Goal: Task Accomplishment & Management: Manage account settings

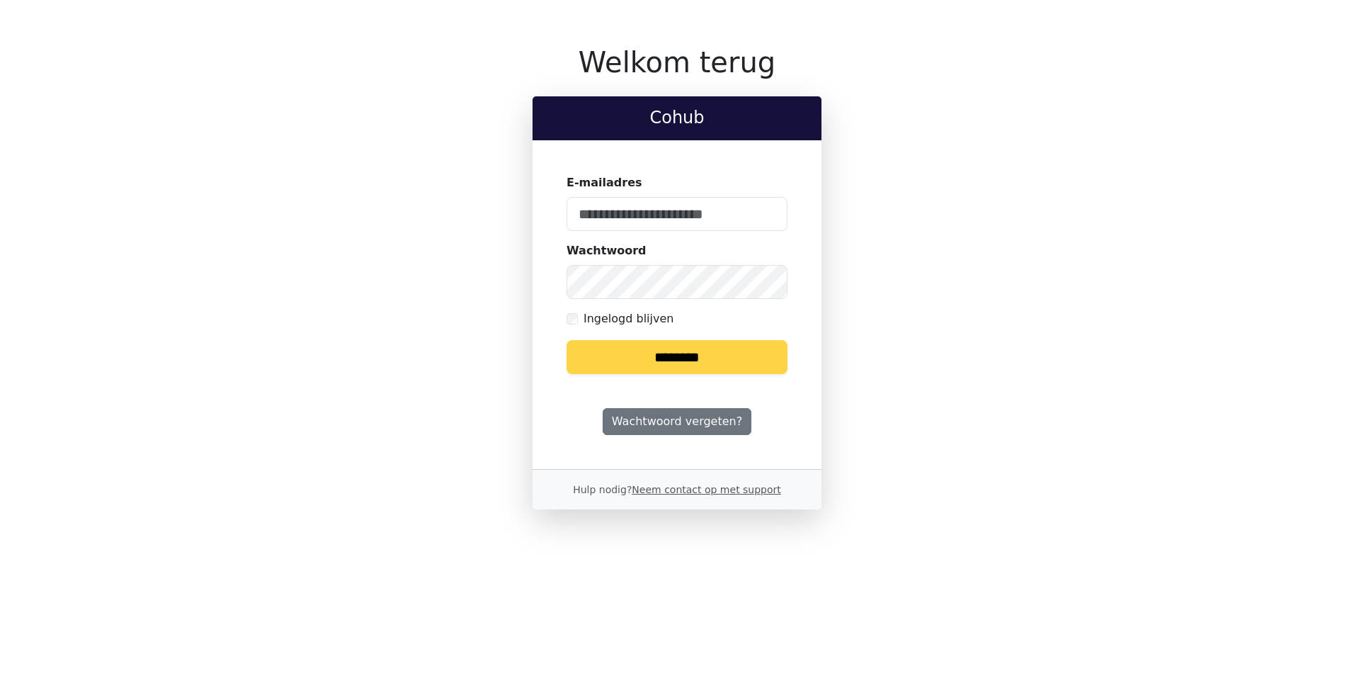
type input "**********"
click at [712, 356] on input "********" at bounding box center [677, 357] width 221 height 34
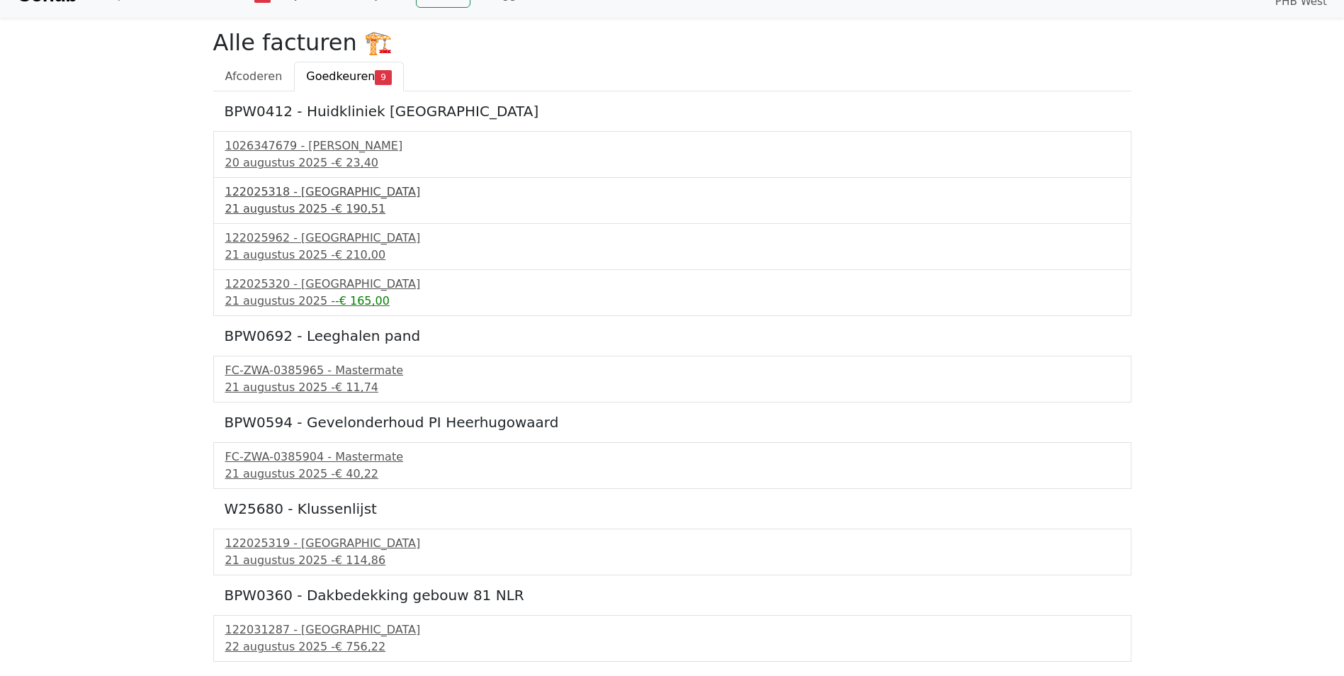
scroll to position [94, 0]
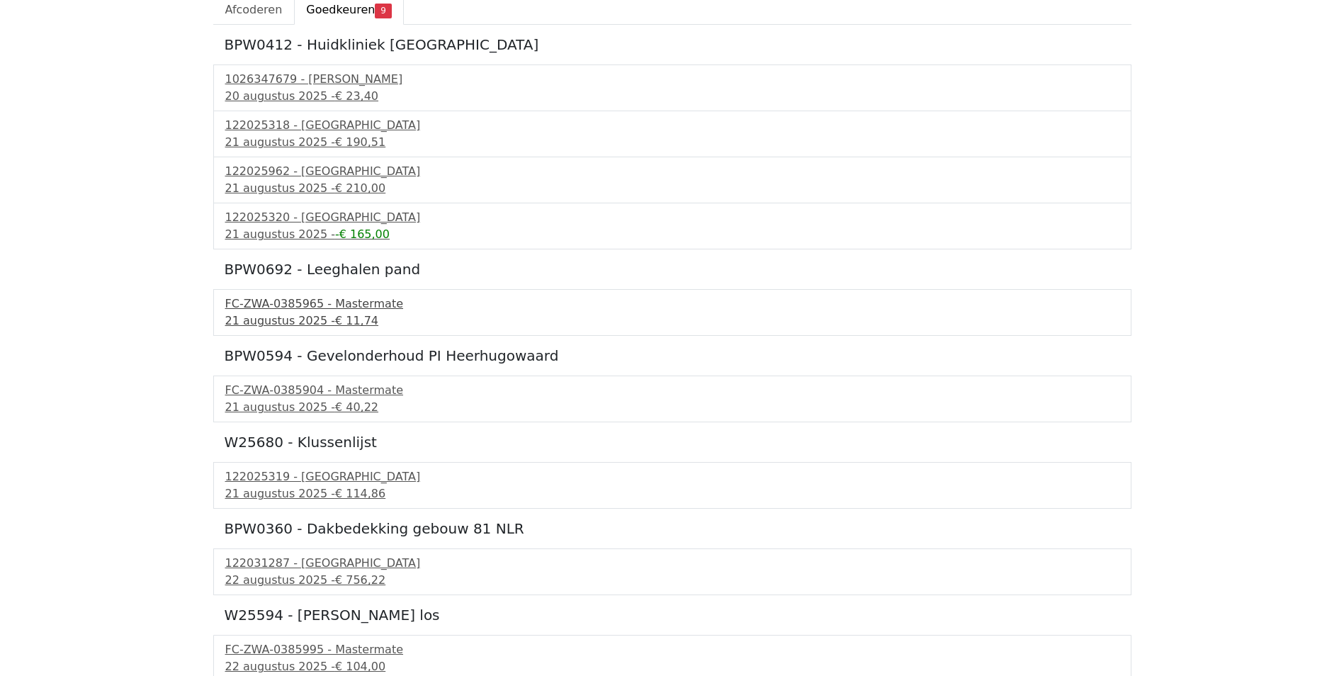
click at [302, 307] on div "FC-ZWA-0385965 - Mastermate" at bounding box center [672, 303] width 894 height 17
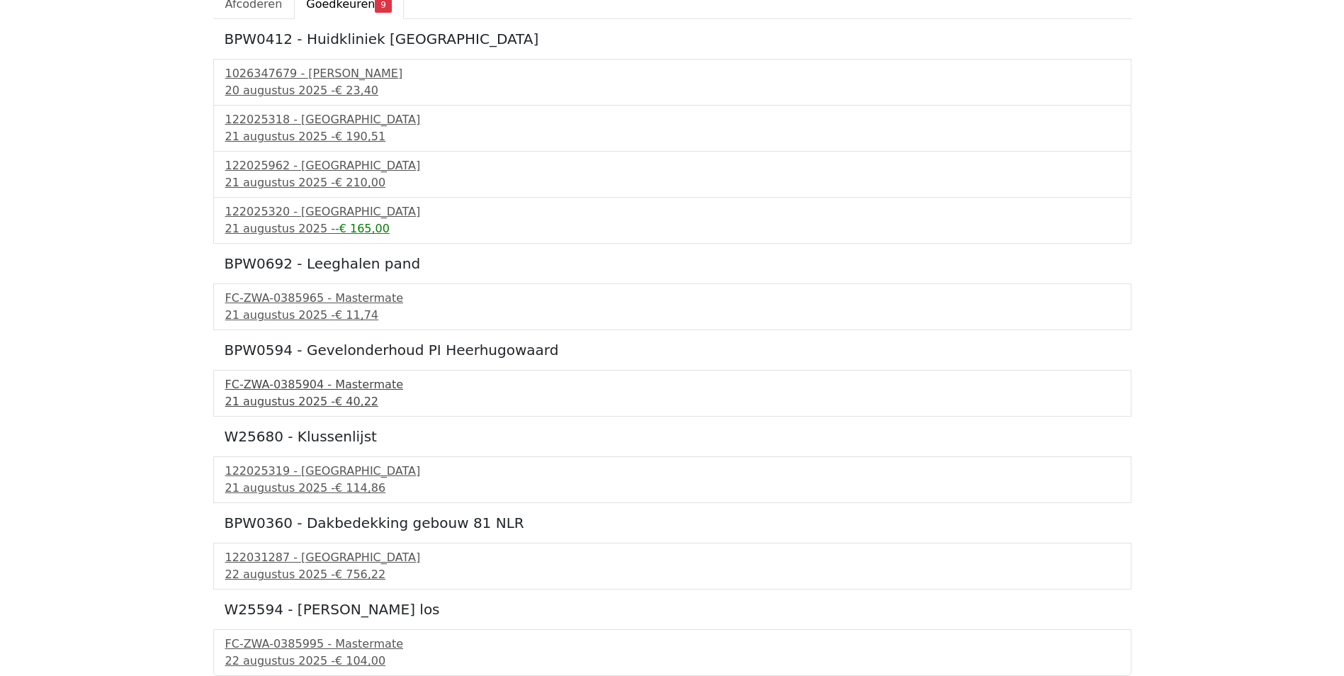
click at [318, 392] on div "FC-ZWA-0385904 - Mastermate" at bounding box center [672, 384] width 894 height 17
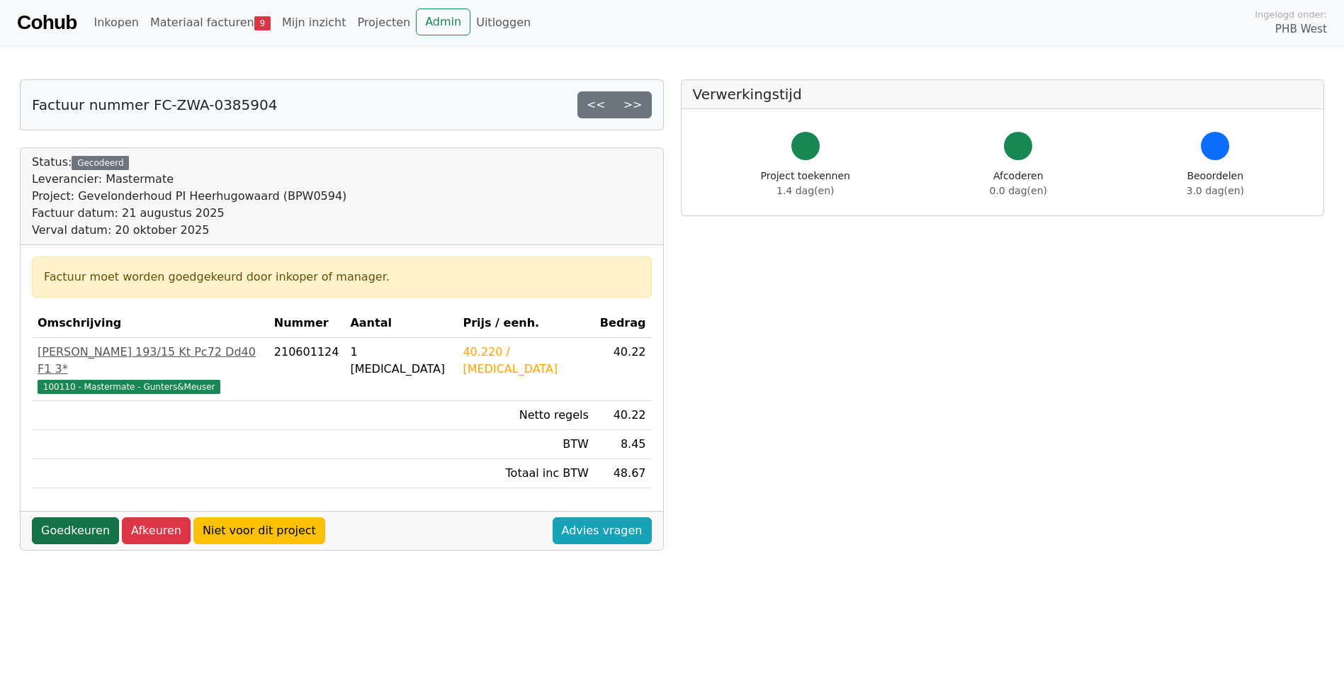
click at [95, 517] on link "Goedkeuren" at bounding box center [75, 530] width 87 height 27
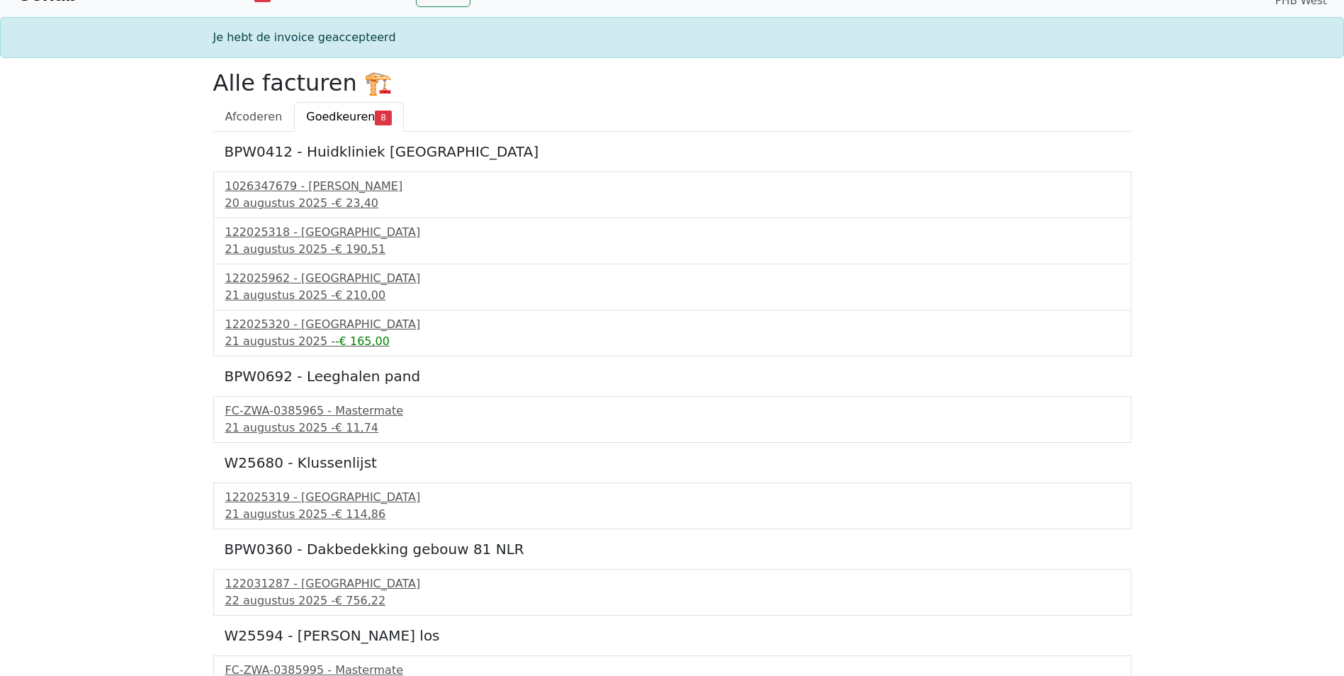
scroll to position [55, 0]
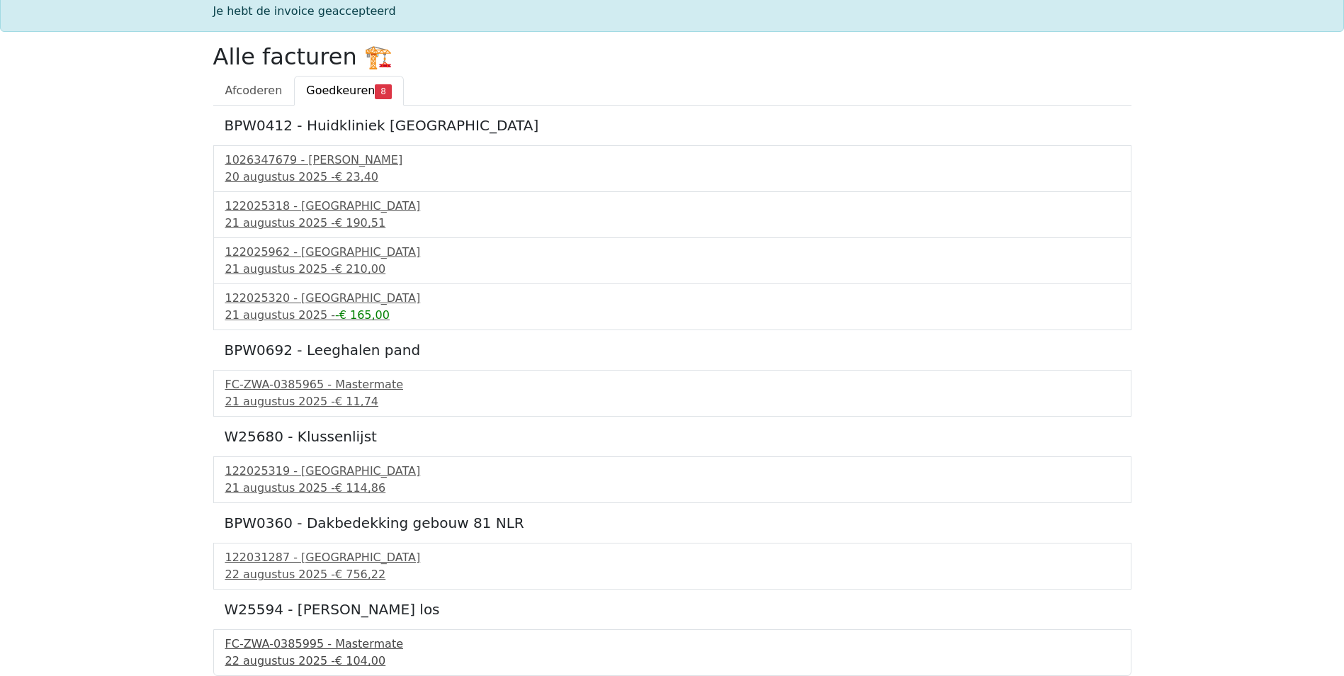
click at [293, 639] on div "FC-ZWA-0385995 - Mastermate" at bounding box center [672, 643] width 894 height 17
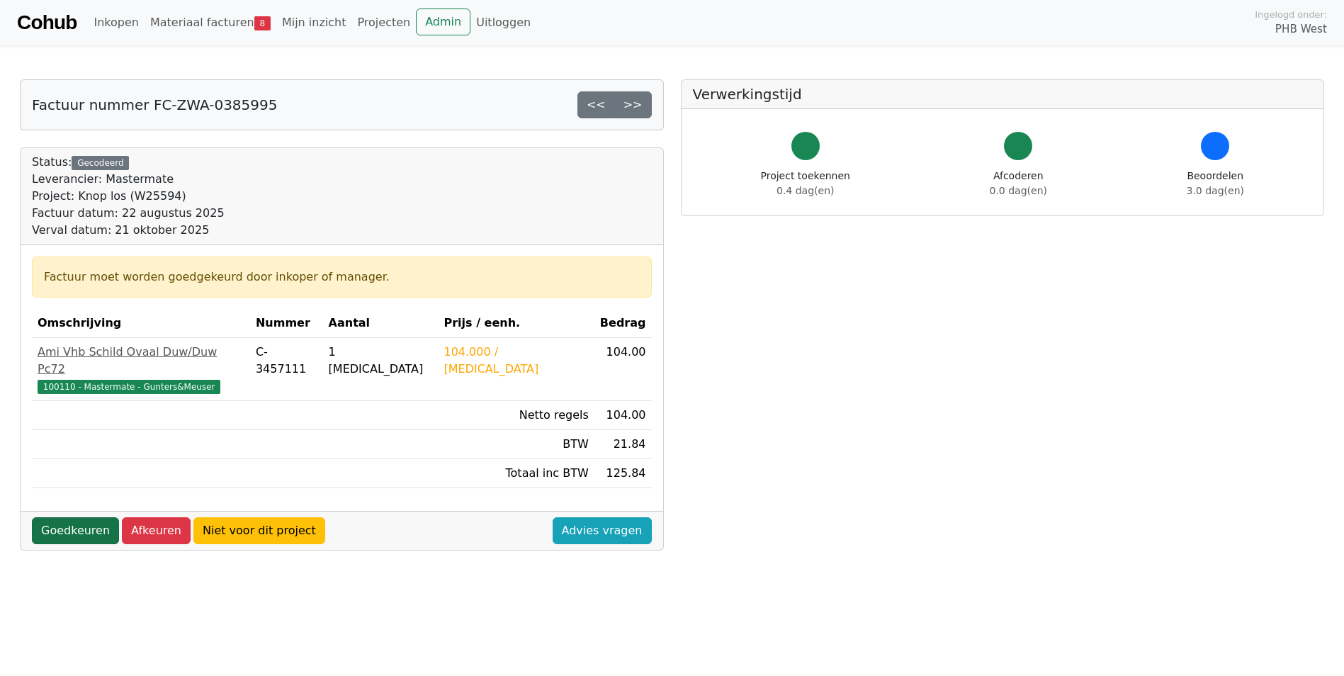
click at [86, 517] on link "Goedkeuren" at bounding box center [75, 530] width 87 height 27
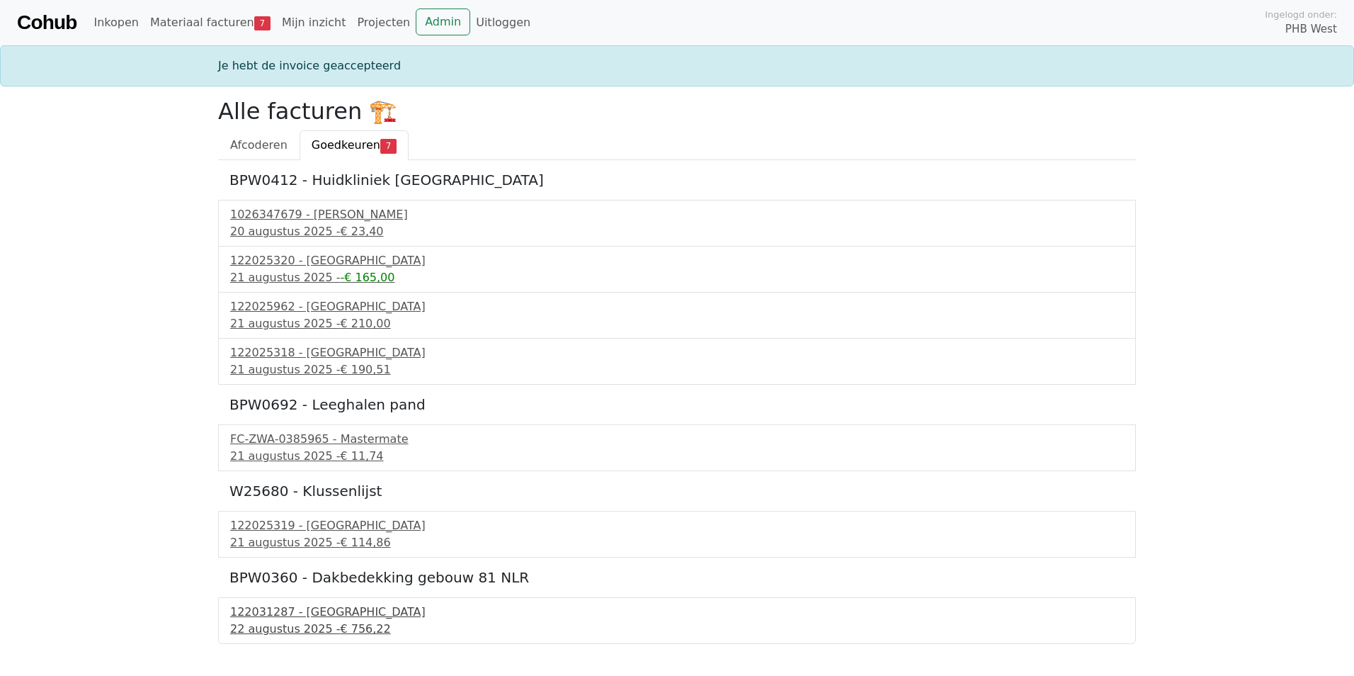
click at [298, 614] on div "122031287 - PontMeyer" at bounding box center [677, 611] width 894 height 17
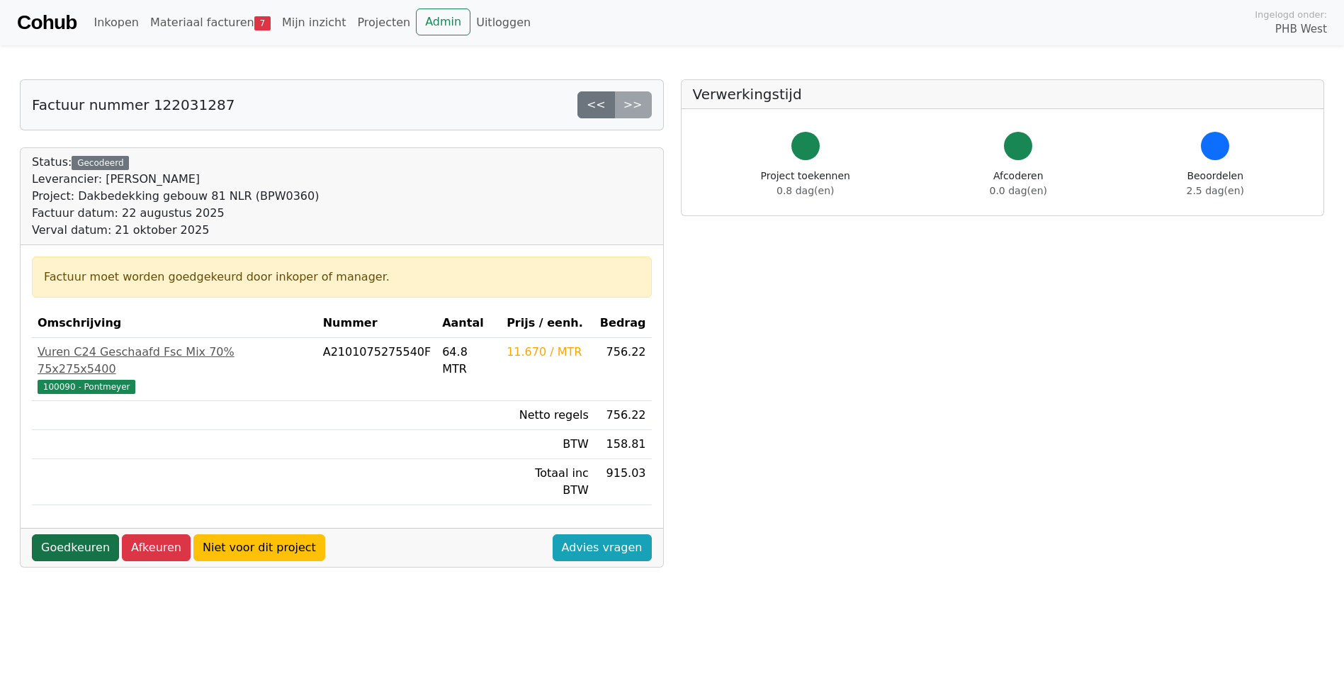
click at [73, 534] on link "Goedkeuren" at bounding box center [75, 547] width 87 height 27
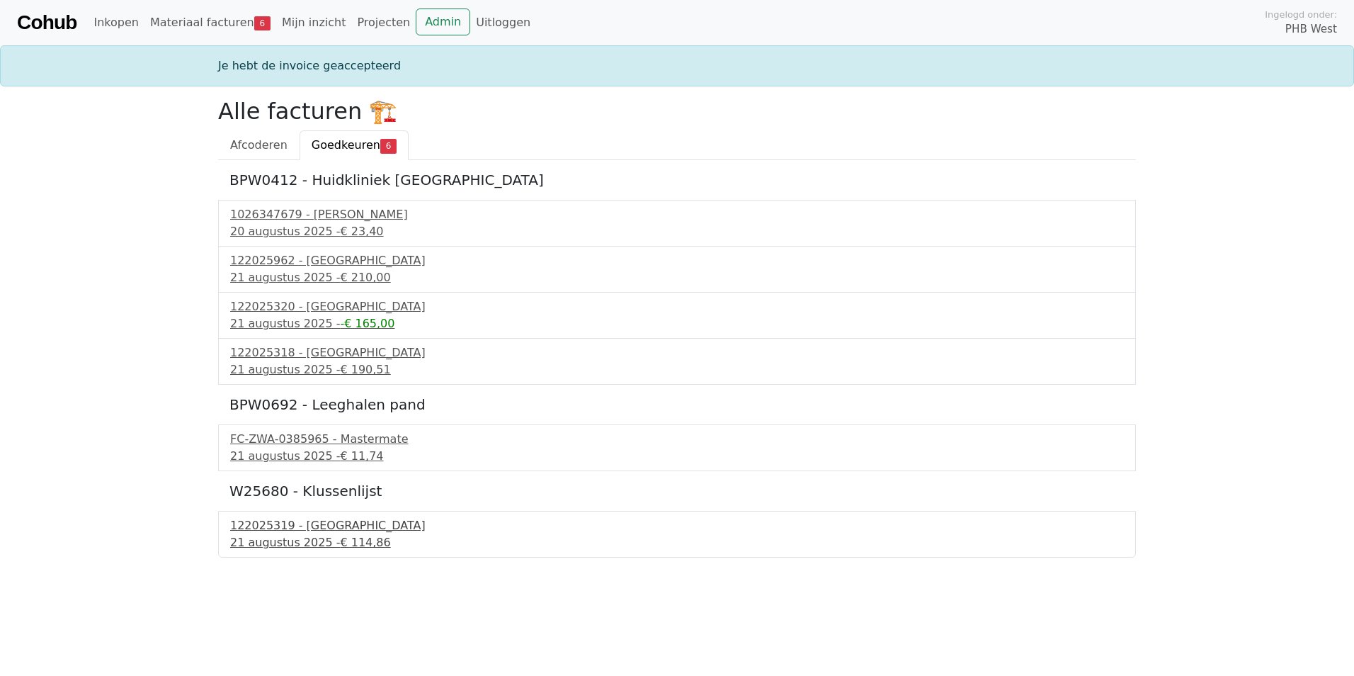
click at [279, 530] on div "122025319 - PontMeyer" at bounding box center [677, 525] width 894 height 17
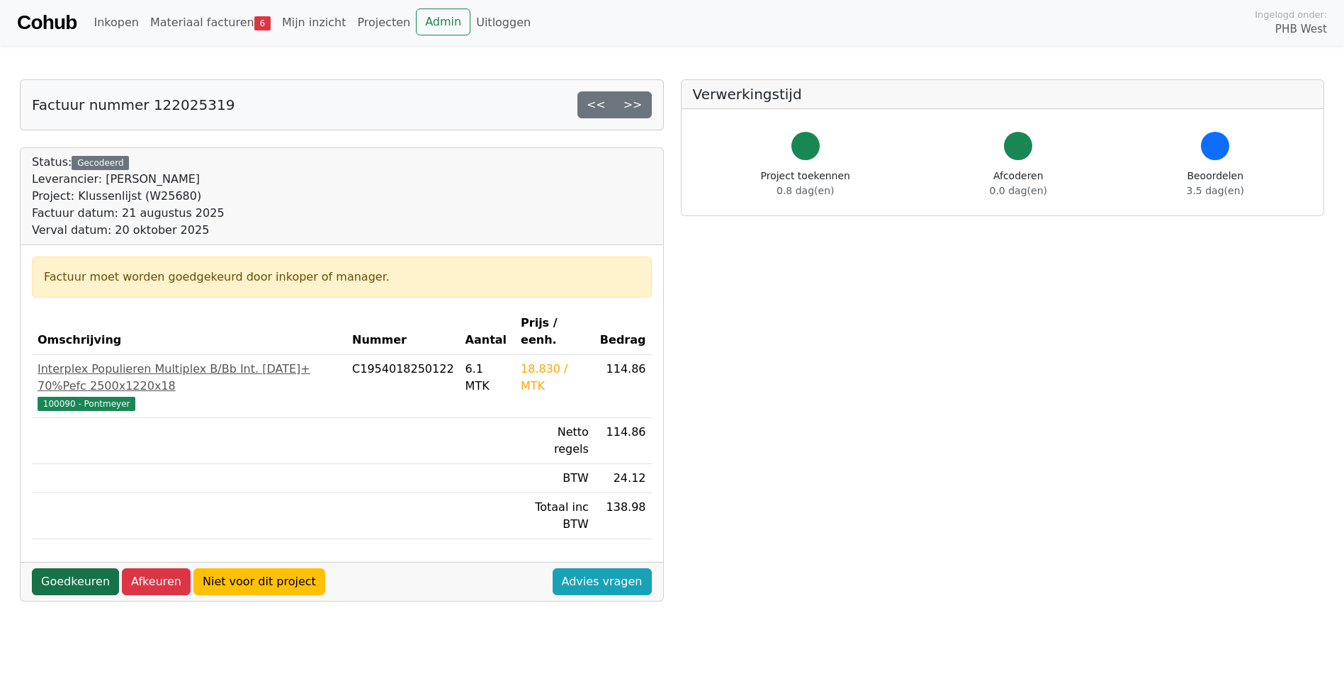
click at [70, 568] on link "Goedkeuren" at bounding box center [75, 581] width 87 height 27
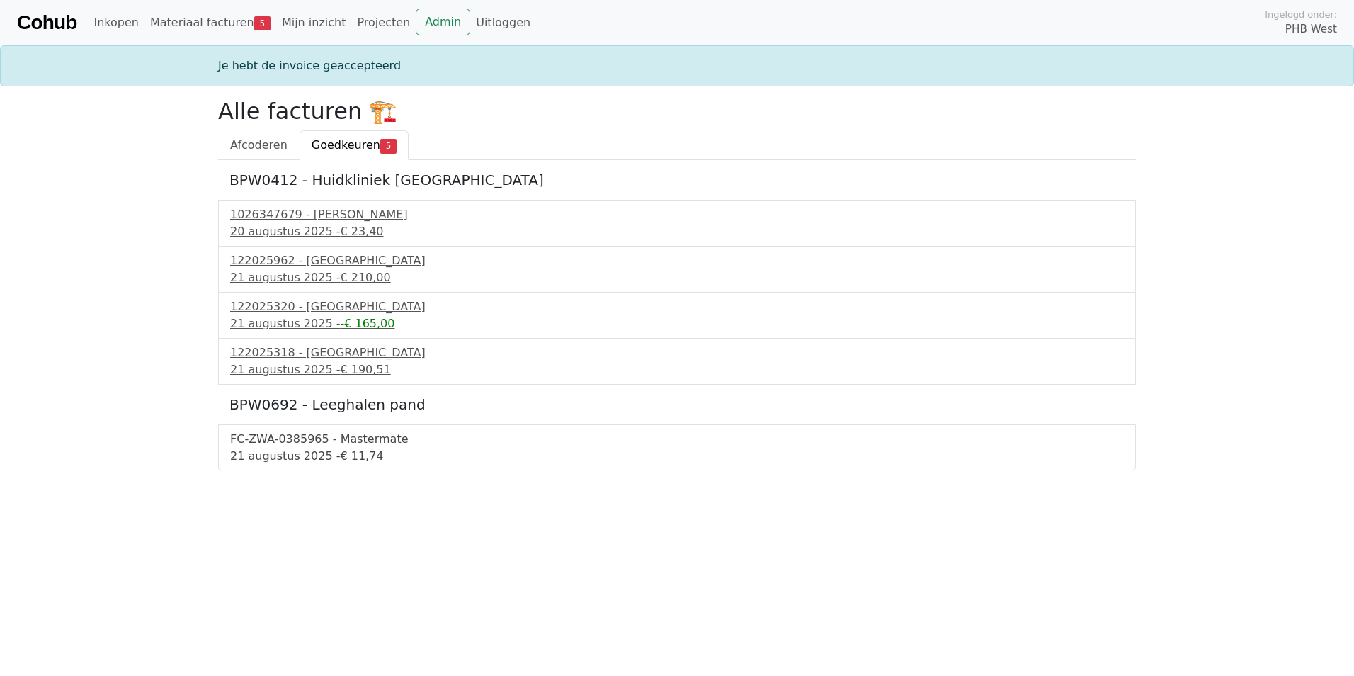
click at [324, 441] on div "FC-ZWA-0385965 - Mastermate" at bounding box center [677, 439] width 894 height 17
click at [424, 20] on link "Admin" at bounding box center [443, 21] width 55 height 27
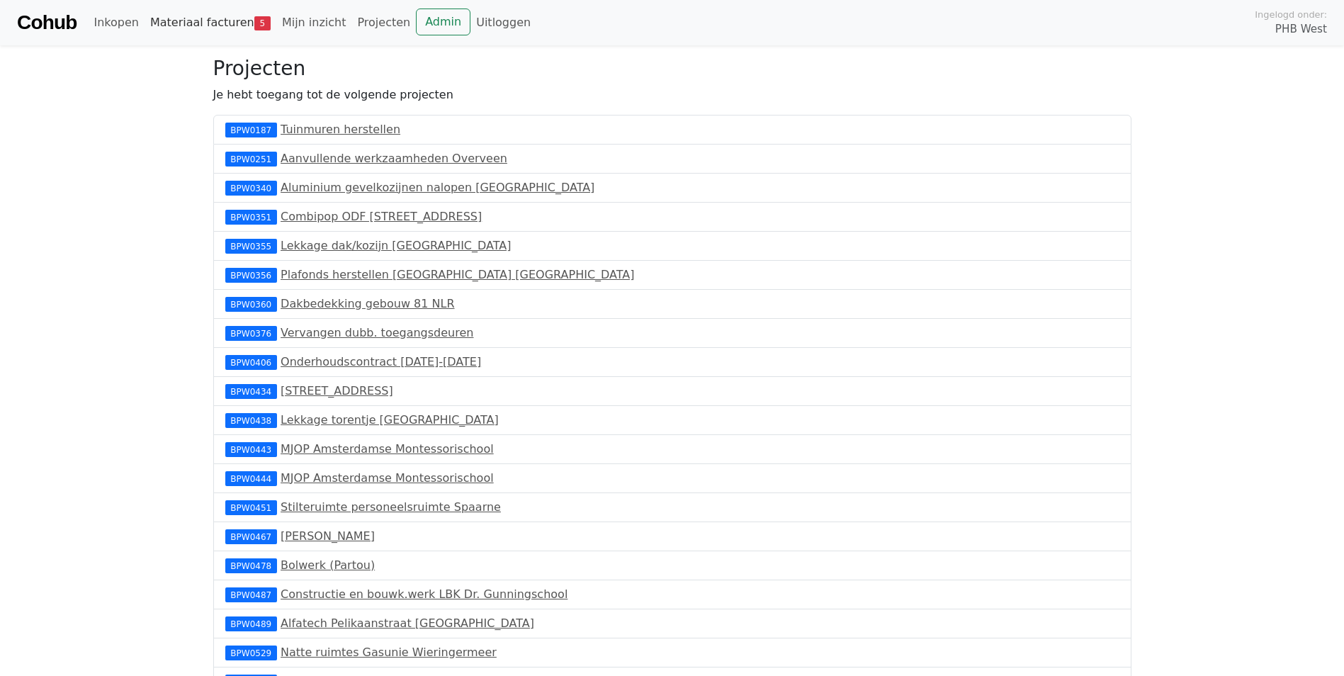
click at [214, 26] on link "Materiaal facturen 5" at bounding box center [210, 22] width 132 height 28
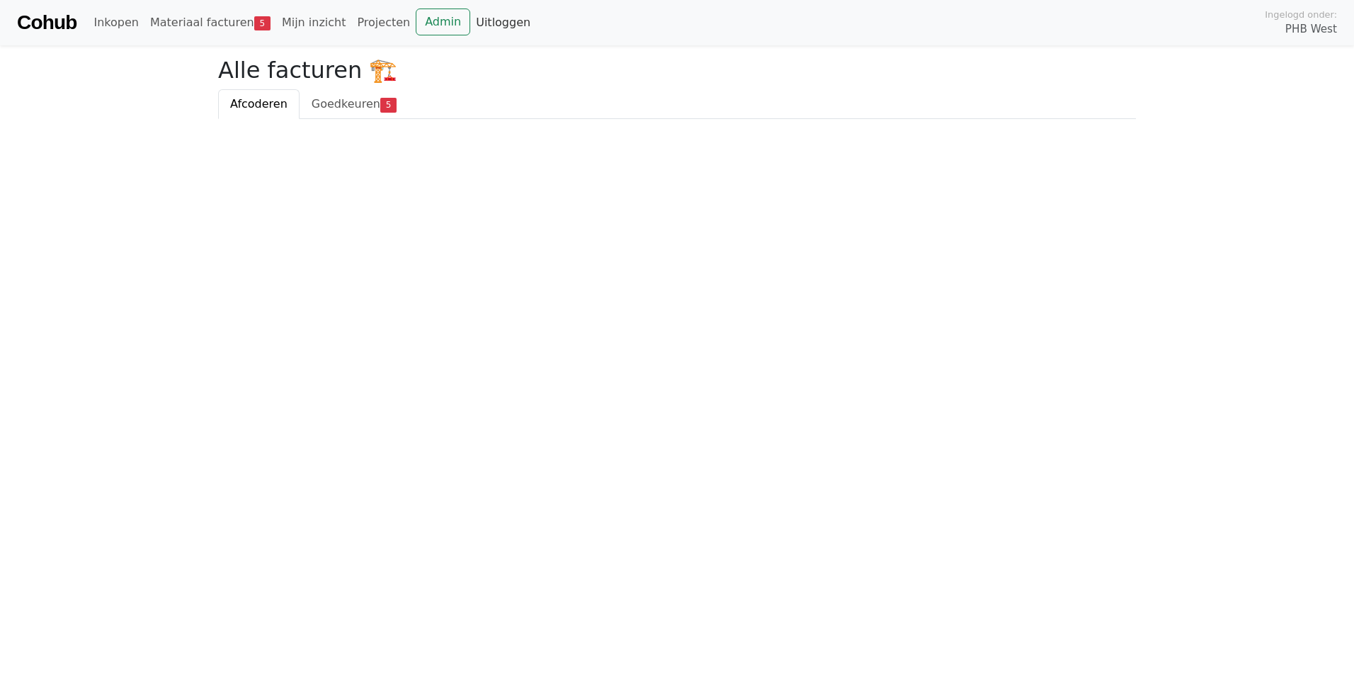
click at [476, 23] on link "Uitloggen" at bounding box center [503, 22] width 66 height 28
